Goal: Find specific page/section: Find specific page/section

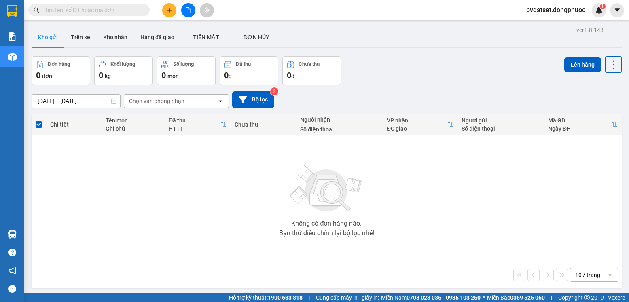
click at [76, 42] on button "Trên xe" at bounding box center [80, 36] width 32 height 19
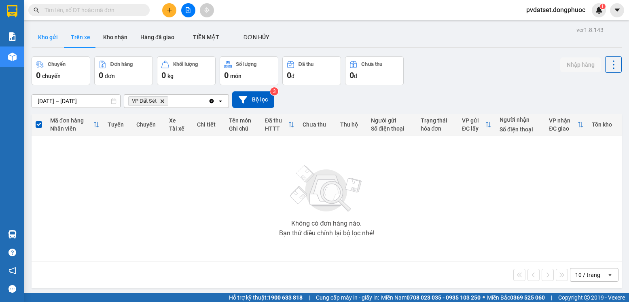
click at [49, 38] on button "Kho gửi" at bounding box center [48, 36] width 33 height 19
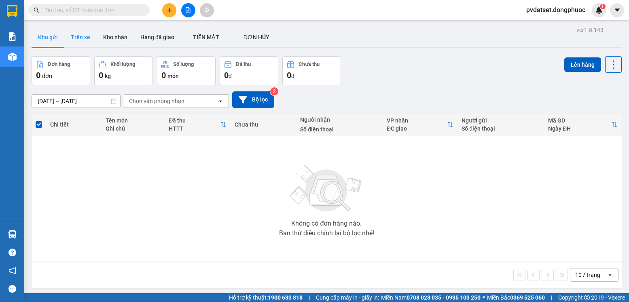
click at [64, 36] on button "Trên xe" at bounding box center [80, 36] width 32 height 19
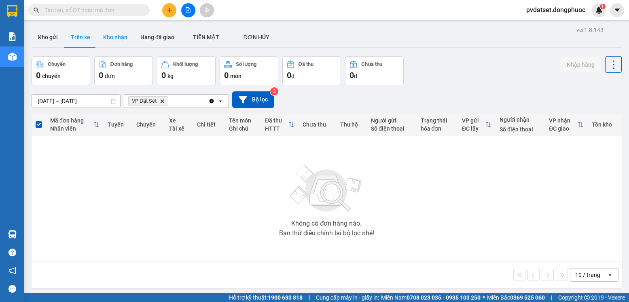
click at [126, 40] on button "Kho nhận" at bounding box center [115, 36] width 37 height 19
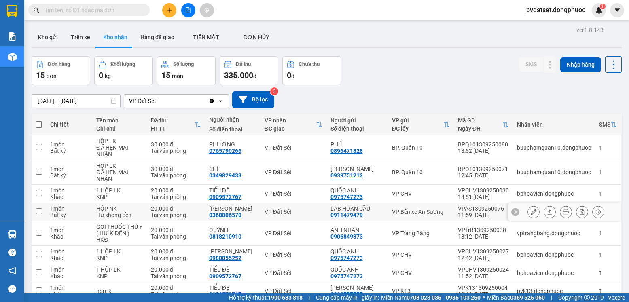
scroll to position [77, 0]
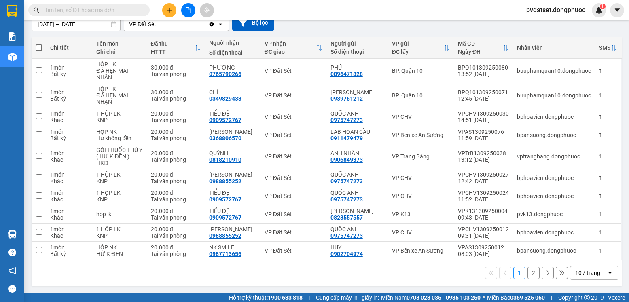
click at [582, 272] on div "10 / trang" at bounding box center [587, 273] width 25 height 8
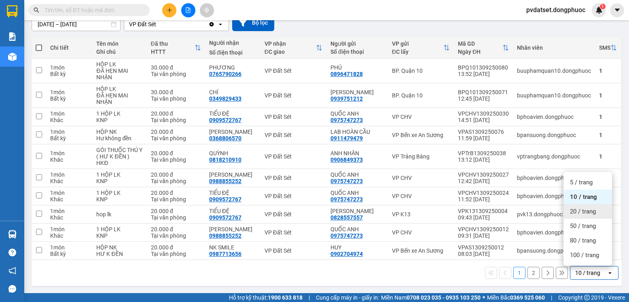
click at [584, 214] on span "20 / trang" at bounding box center [583, 211] width 26 height 8
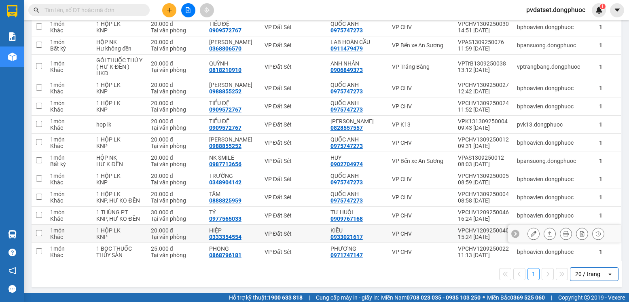
scroll to position [168, 0]
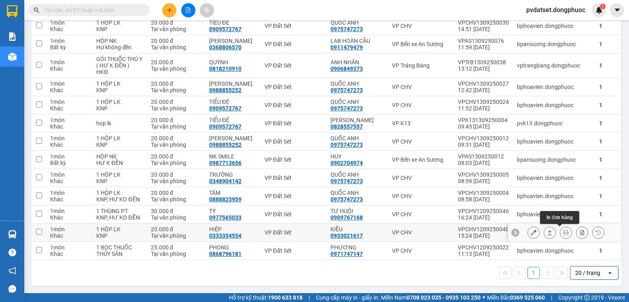
click at [546, 232] on button at bounding box center [549, 233] width 11 height 14
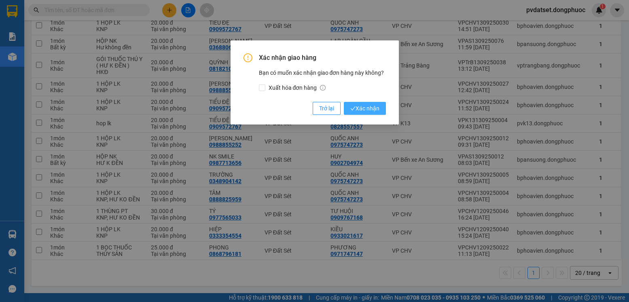
click at [364, 112] on span "Xác nhận" at bounding box center [364, 108] width 29 height 9
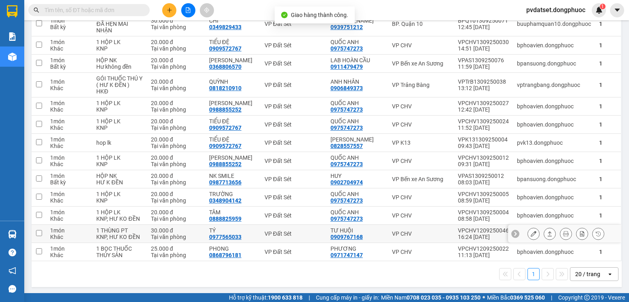
scroll to position [150, 0]
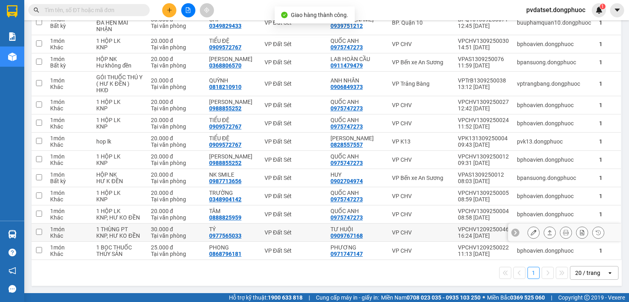
click at [547, 232] on icon at bounding box center [550, 233] width 6 height 6
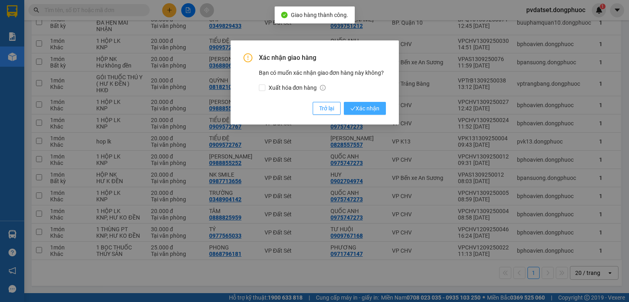
click at [380, 111] on button "Xác nhận" at bounding box center [365, 108] width 42 height 13
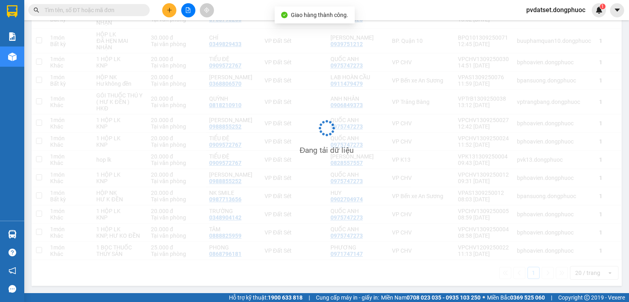
scroll to position [131, 0]
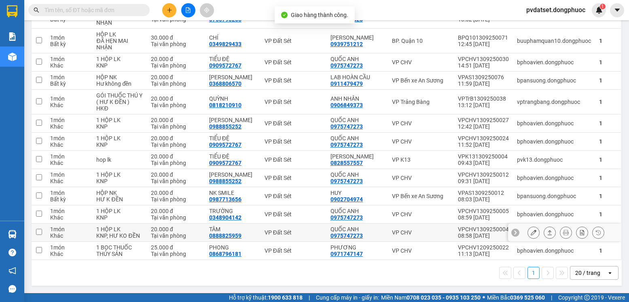
click at [547, 232] on icon at bounding box center [549, 232] width 4 height 5
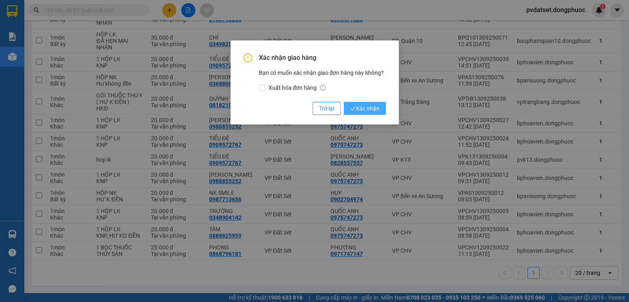
click at [377, 110] on span "Xác nhận" at bounding box center [364, 108] width 29 height 9
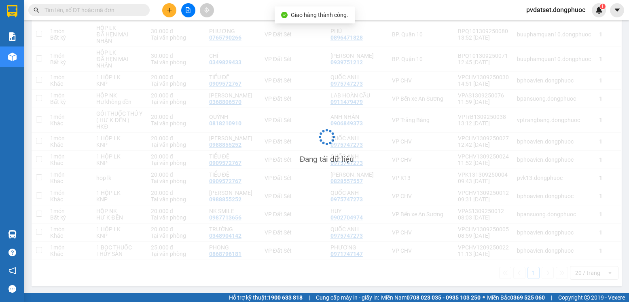
scroll to position [113, 0]
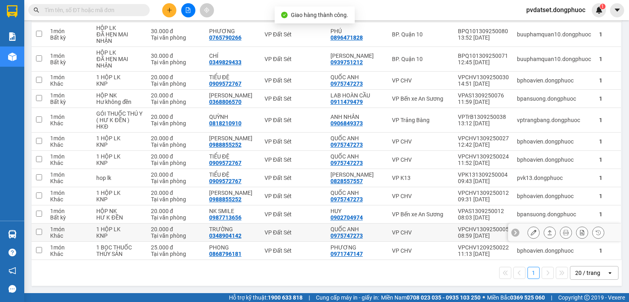
click at [547, 230] on icon at bounding box center [550, 233] width 6 height 6
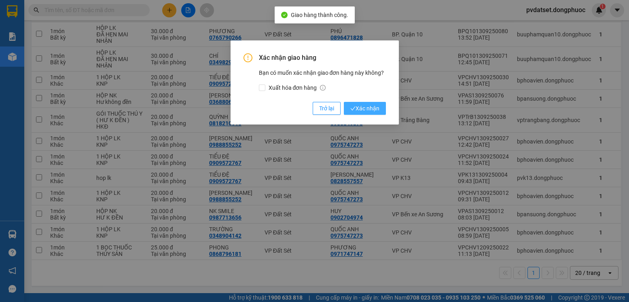
click at [378, 108] on span "Xác nhận" at bounding box center [364, 108] width 29 height 9
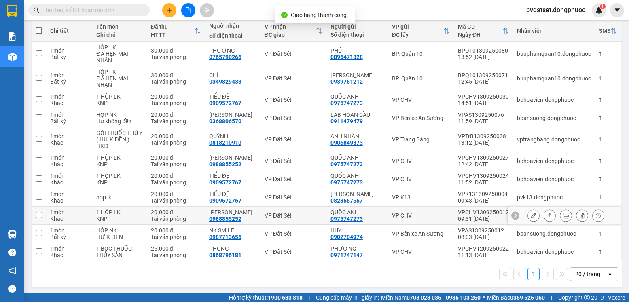
scroll to position [95, 0]
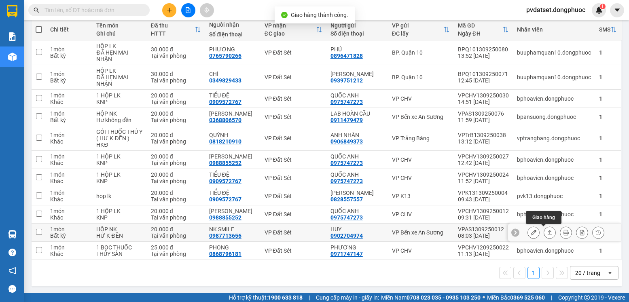
click at [547, 231] on icon at bounding box center [549, 232] width 4 height 5
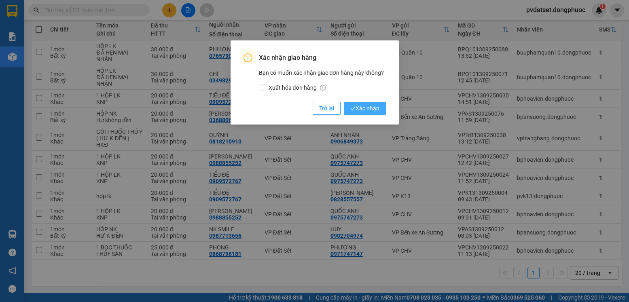
click at [363, 109] on span "Xác nhận" at bounding box center [364, 108] width 29 height 9
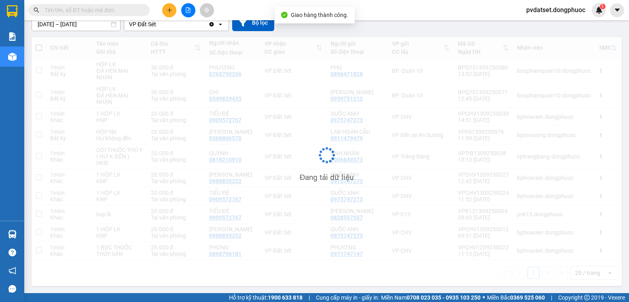
scroll to position [77, 0]
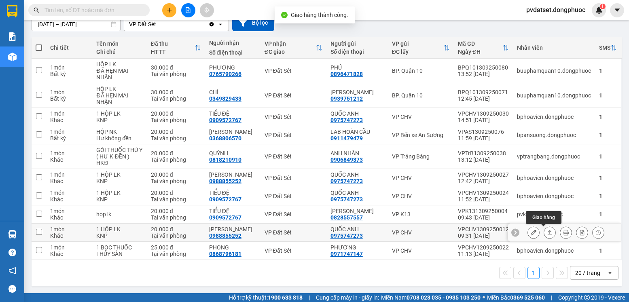
click at [547, 233] on icon at bounding box center [550, 233] width 6 height 6
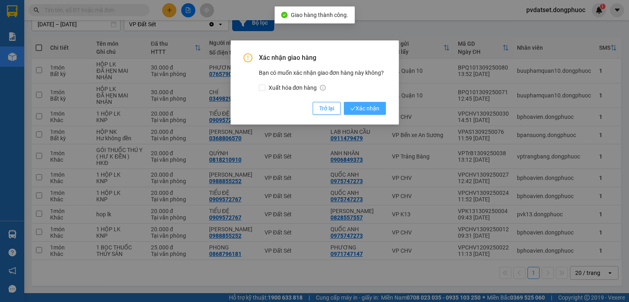
click at [378, 110] on span "Xác nhận" at bounding box center [364, 108] width 29 height 9
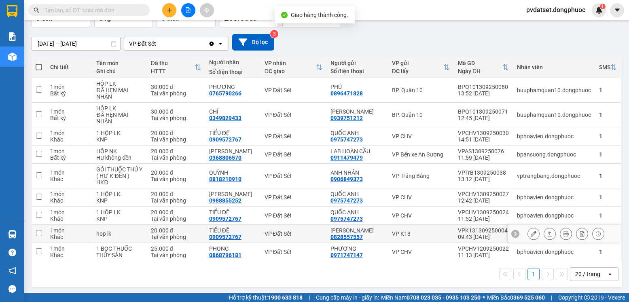
scroll to position [59, 0]
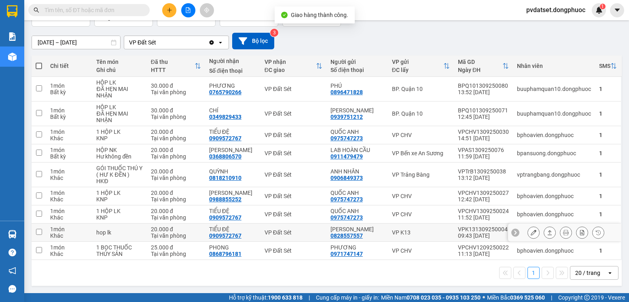
click at [547, 232] on icon at bounding box center [549, 232] width 4 height 5
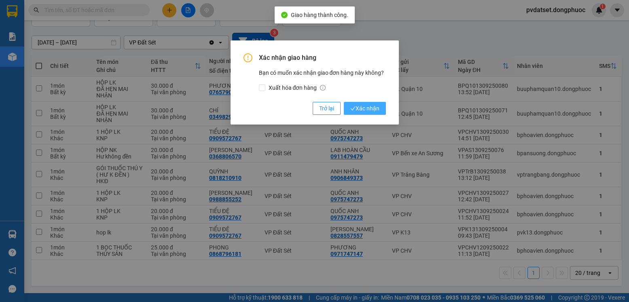
click at [372, 109] on span "Xác nhận" at bounding box center [364, 108] width 29 height 9
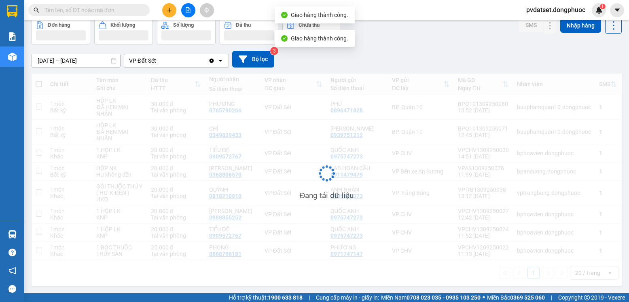
scroll to position [40, 0]
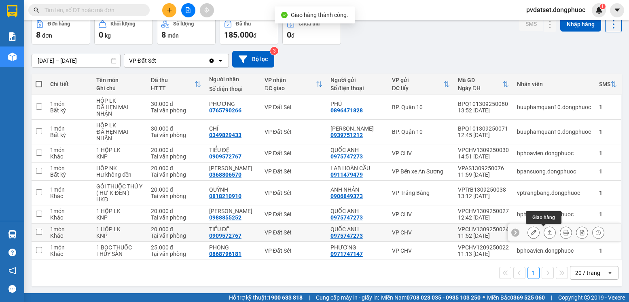
click at [547, 234] on icon at bounding box center [550, 233] width 6 height 6
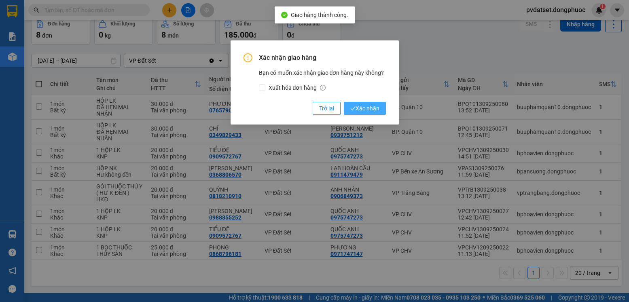
click at [374, 110] on span "Xác nhận" at bounding box center [364, 108] width 29 height 9
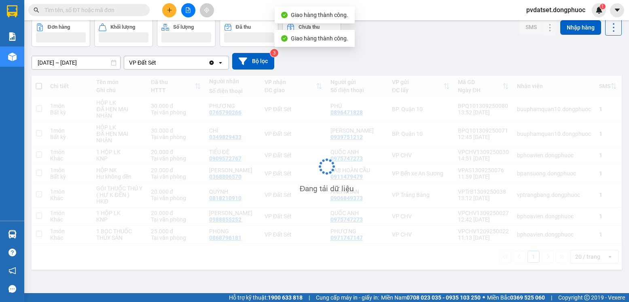
scroll to position [37, 0]
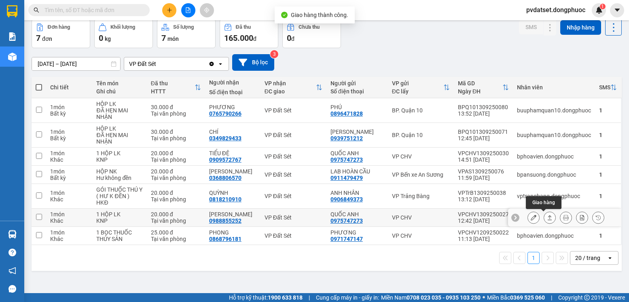
click at [547, 219] on icon at bounding box center [550, 218] width 6 height 6
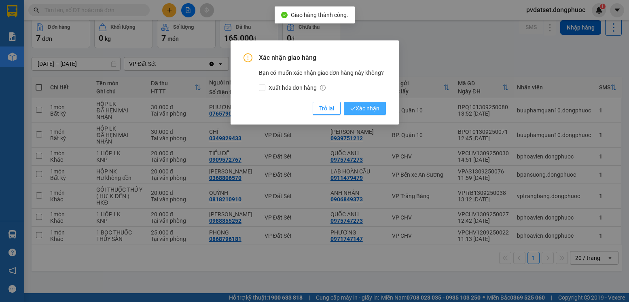
click at [371, 103] on button "Xác nhận" at bounding box center [365, 108] width 42 height 13
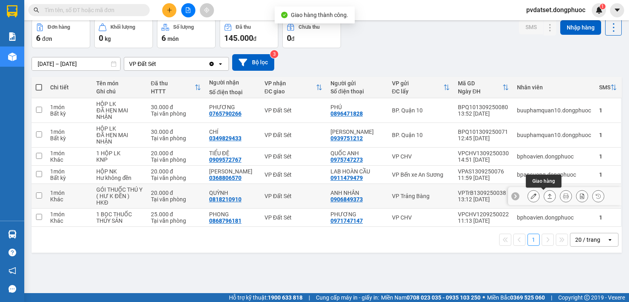
click at [544, 198] on button at bounding box center [549, 196] width 11 height 14
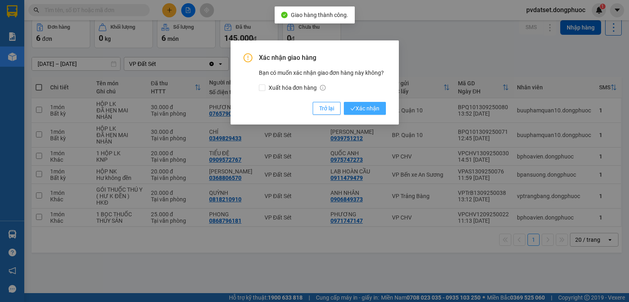
click at [371, 108] on span "Xác nhận" at bounding box center [364, 108] width 29 height 9
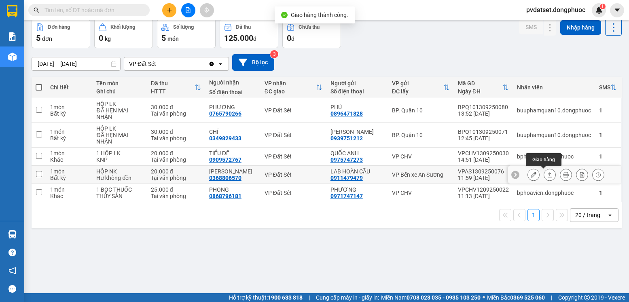
click at [544, 178] on button at bounding box center [549, 175] width 11 height 14
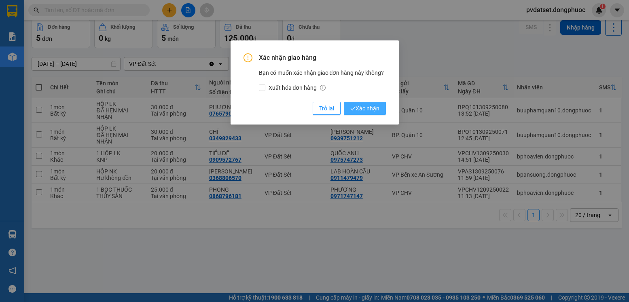
click at [359, 111] on span "Xác nhận" at bounding box center [364, 108] width 29 height 9
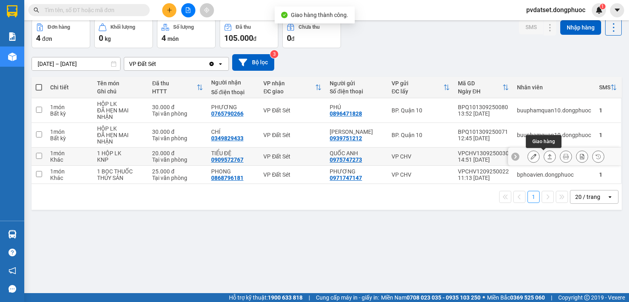
click at [547, 157] on icon at bounding box center [549, 156] width 4 height 5
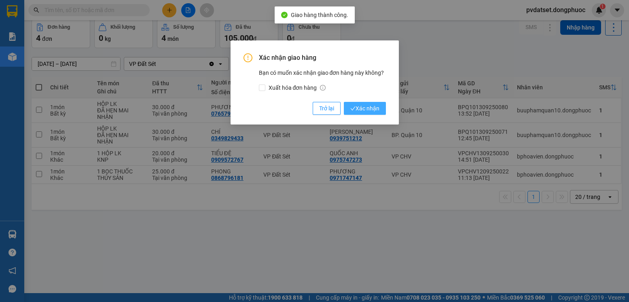
click at [361, 106] on span "Xác nhận" at bounding box center [364, 108] width 29 height 9
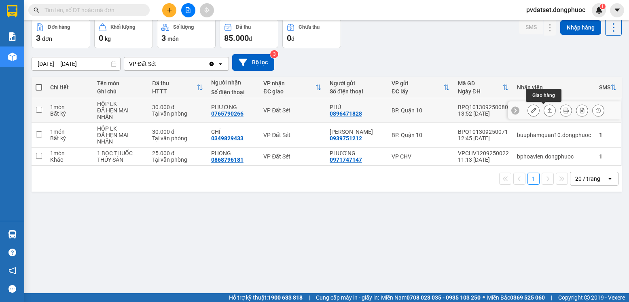
click at [545, 115] on button at bounding box center [549, 110] width 11 height 14
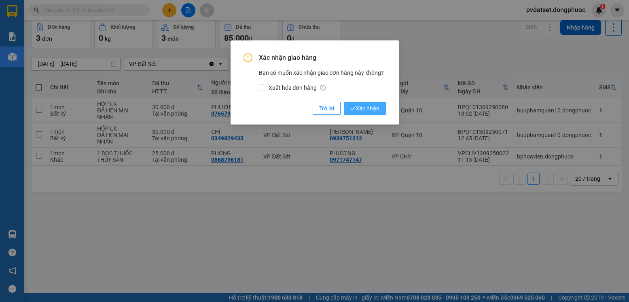
click at [376, 108] on span "Xác nhận" at bounding box center [364, 108] width 29 height 9
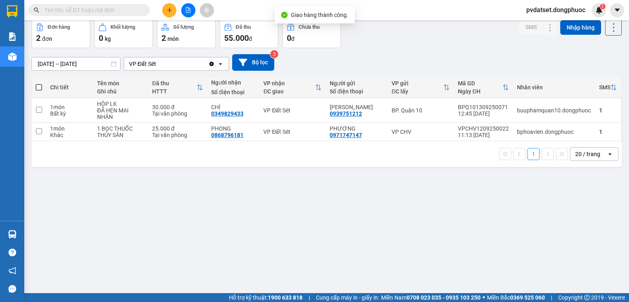
scroll to position [0, 0]
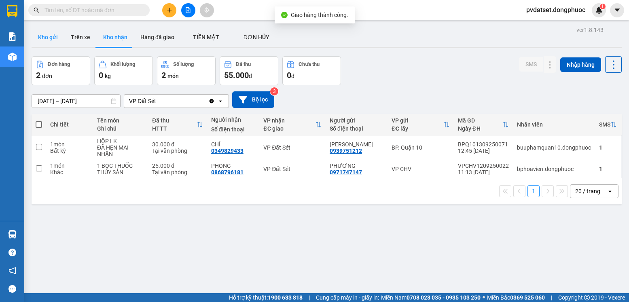
click at [57, 36] on button "Kho gửi" at bounding box center [48, 36] width 33 height 19
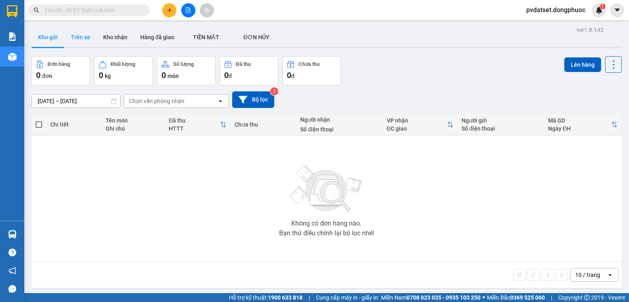
click at [77, 37] on button "Trên xe" at bounding box center [80, 36] width 32 height 19
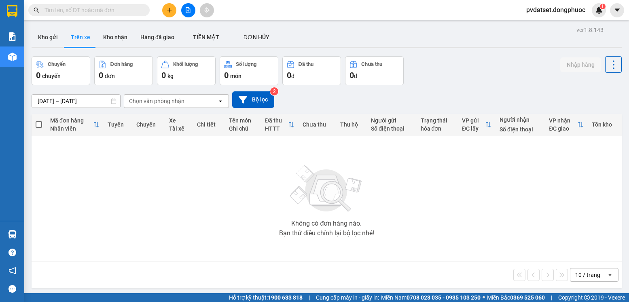
click at [146, 104] on div "Chọn văn phòng nhận" at bounding box center [156, 101] width 55 height 8
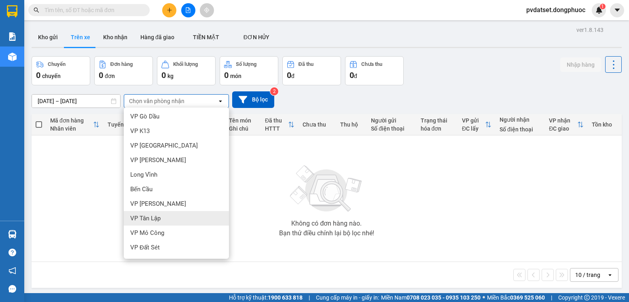
scroll to position [202, 0]
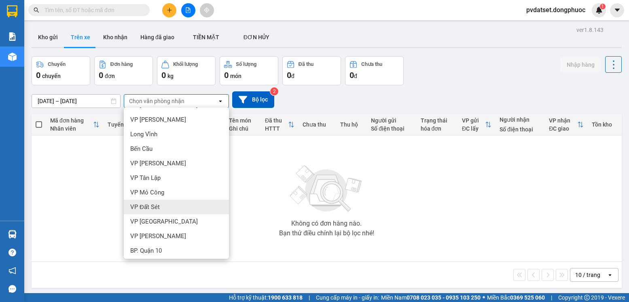
click at [175, 202] on div "VP Đất Sét" at bounding box center [176, 207] width 105 height 15
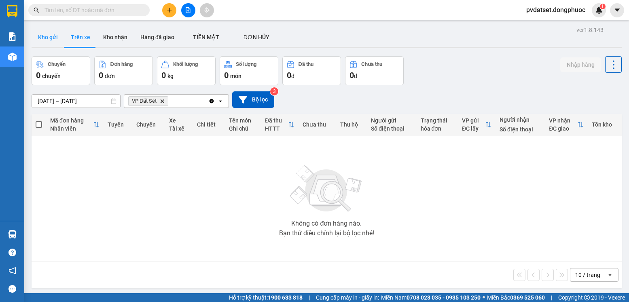
click at [55, 37] on button "Kho gửi" at bounding box center [48, 36] width 33 height 19
